Goal: Transaction & Acquisition: Purchase product/service

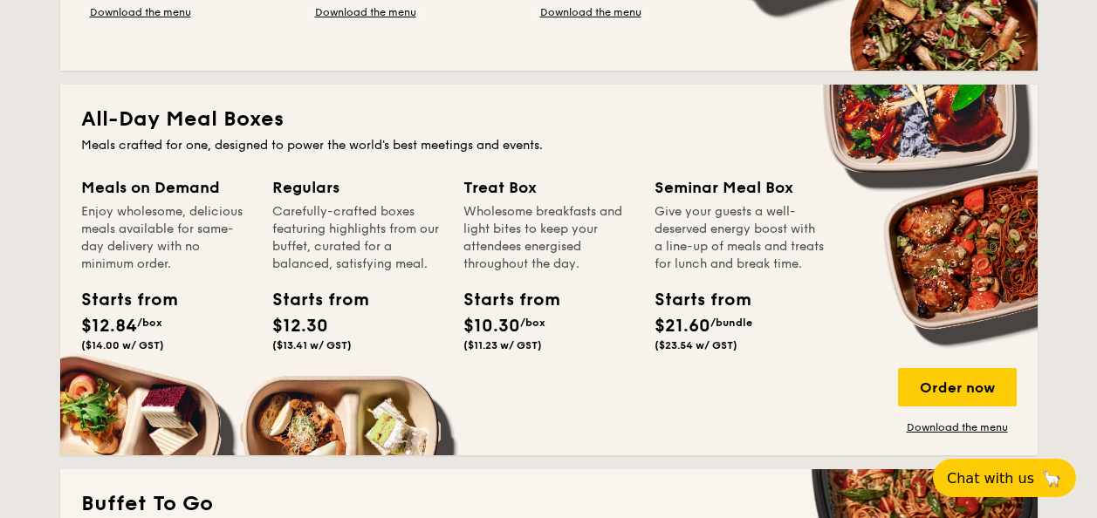
scroll to position [1093, 0]
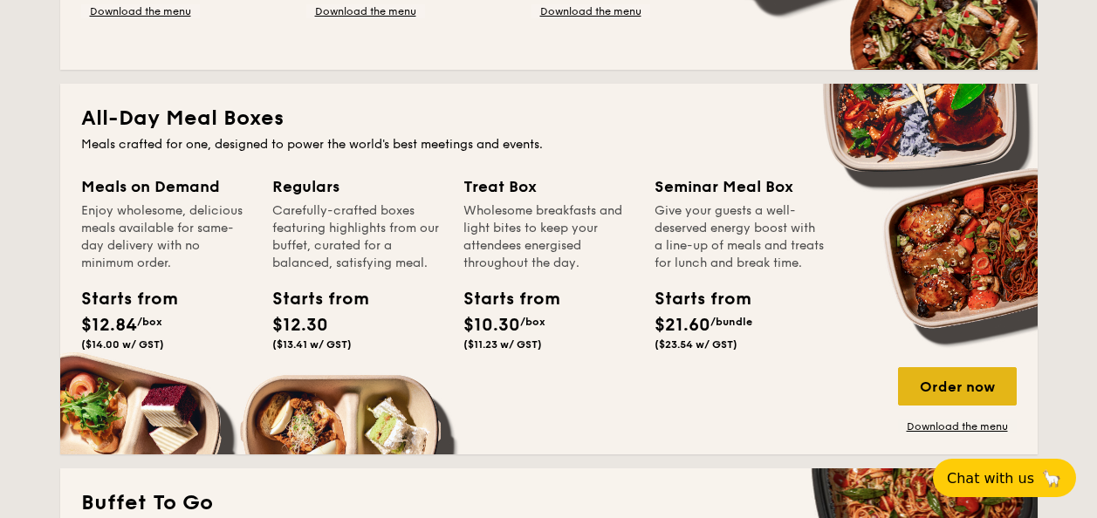
click at [938, 394] on div "Order now" at bounding box center [957, 386] width 119 height 38
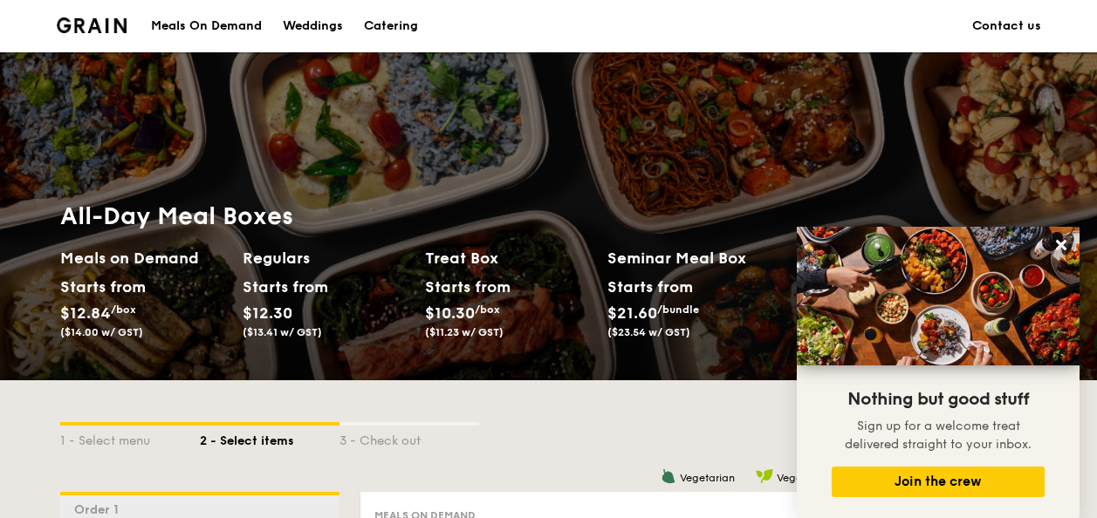
click at [106, 29] on img at bounding box center [92, 25] width 71 height 16
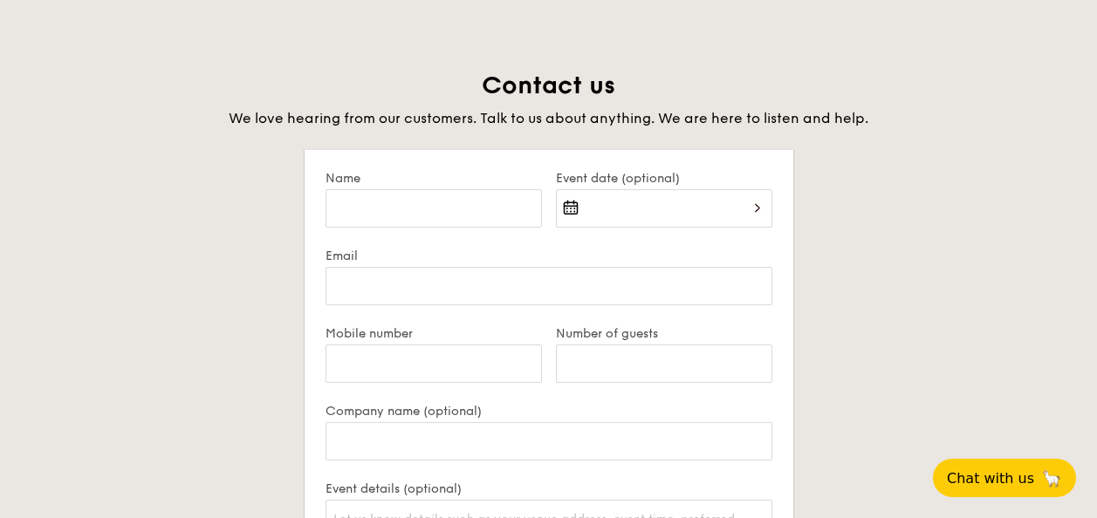
scroll to position [4214, 0]
